Goal: Task Accomplishment & Management: Manage account settings

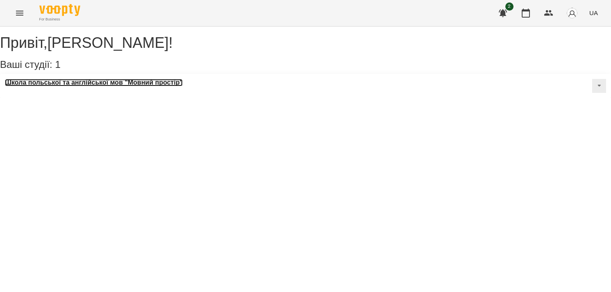
click at [71, 86] on h3 "Школа польської та англійської мов "Мовний простір"" at bounding box center [94, 82] width 178 height 7
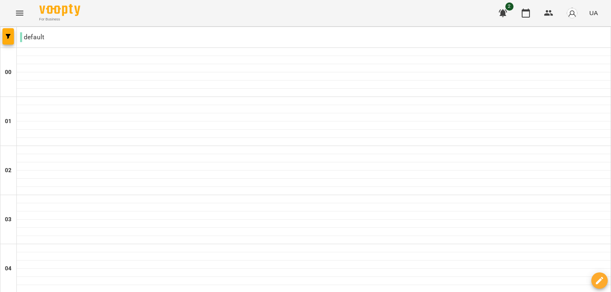
scroll to position [764, 0]
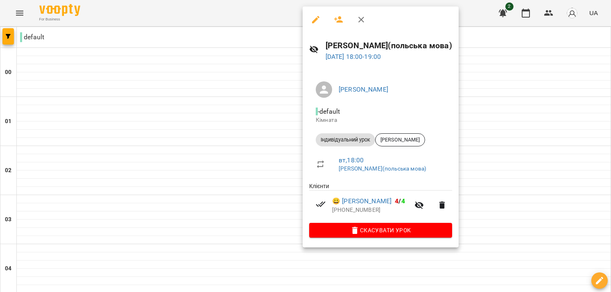
click at [483, 148] on div at bounding box center [305, 146] width 611 height 292
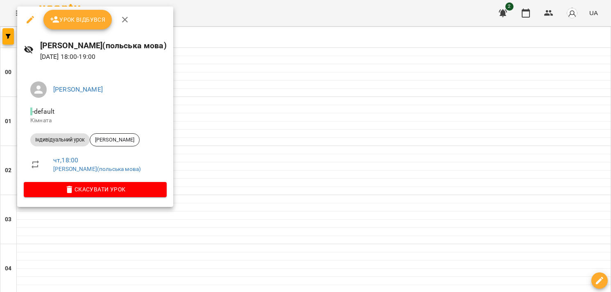
click at [83, 16] on span "Урок відбувся" at bounding box center [78, 20] width 56 height 10
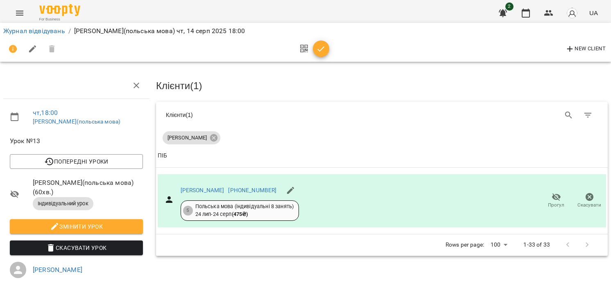
click at [323, 48] on icon "button" at bounding box center [321, 49] width 10 height 10
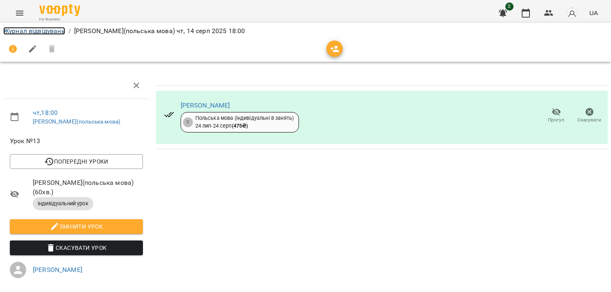
click at [37, 31] on link "Журнал відвідувань" at bounding box center [34, 31] width 62 height 8
